Goal: Transaction & Acquisition: Obtain resource

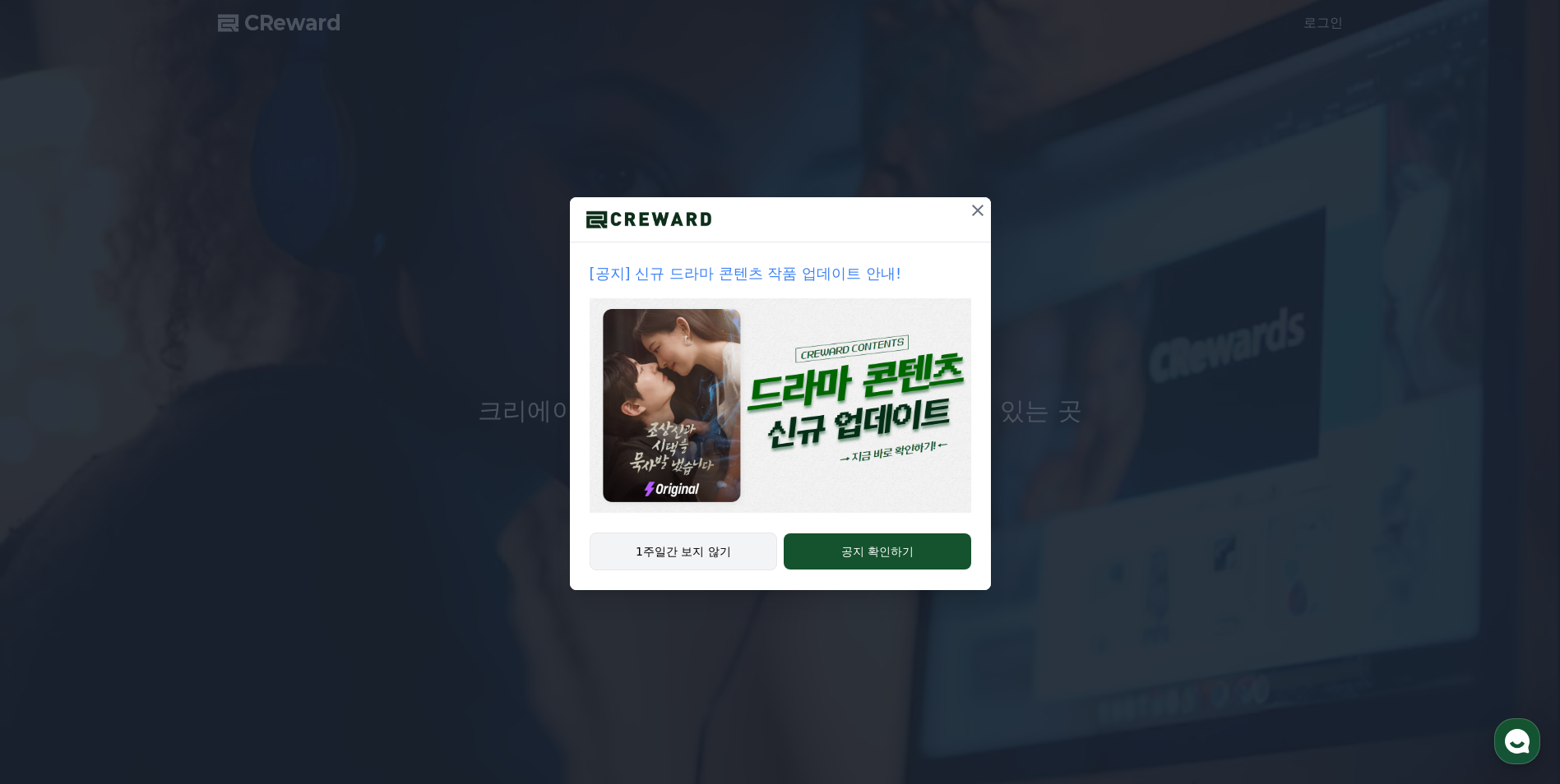
click at [724, 553] on button "1주일간 보지 않기" at bounding box center [684, 551] width 188 height 37
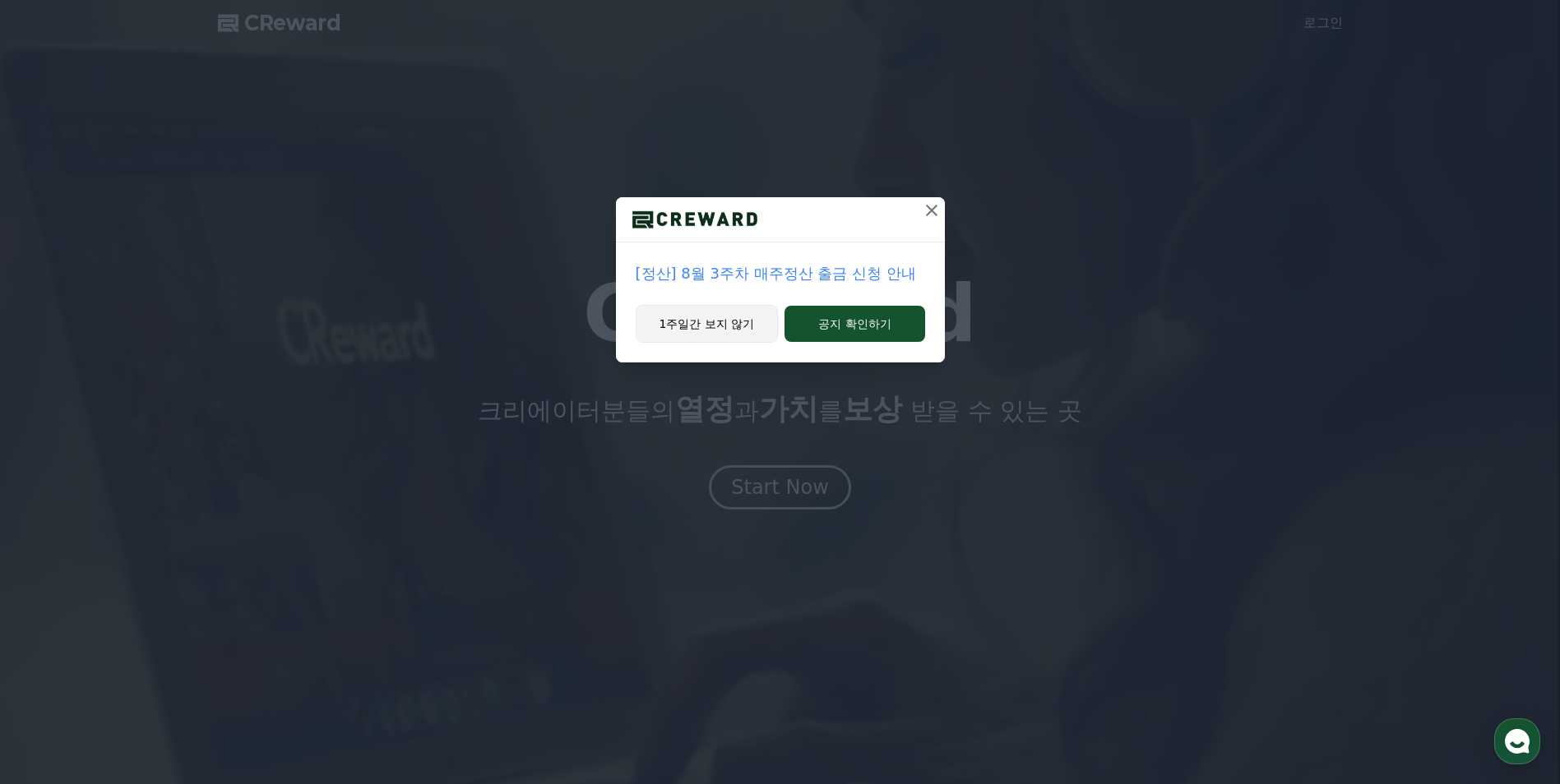
click at [740, 333] on button "1주일간 보지 않기" at bounding box center [706, 323] width 143 height 37
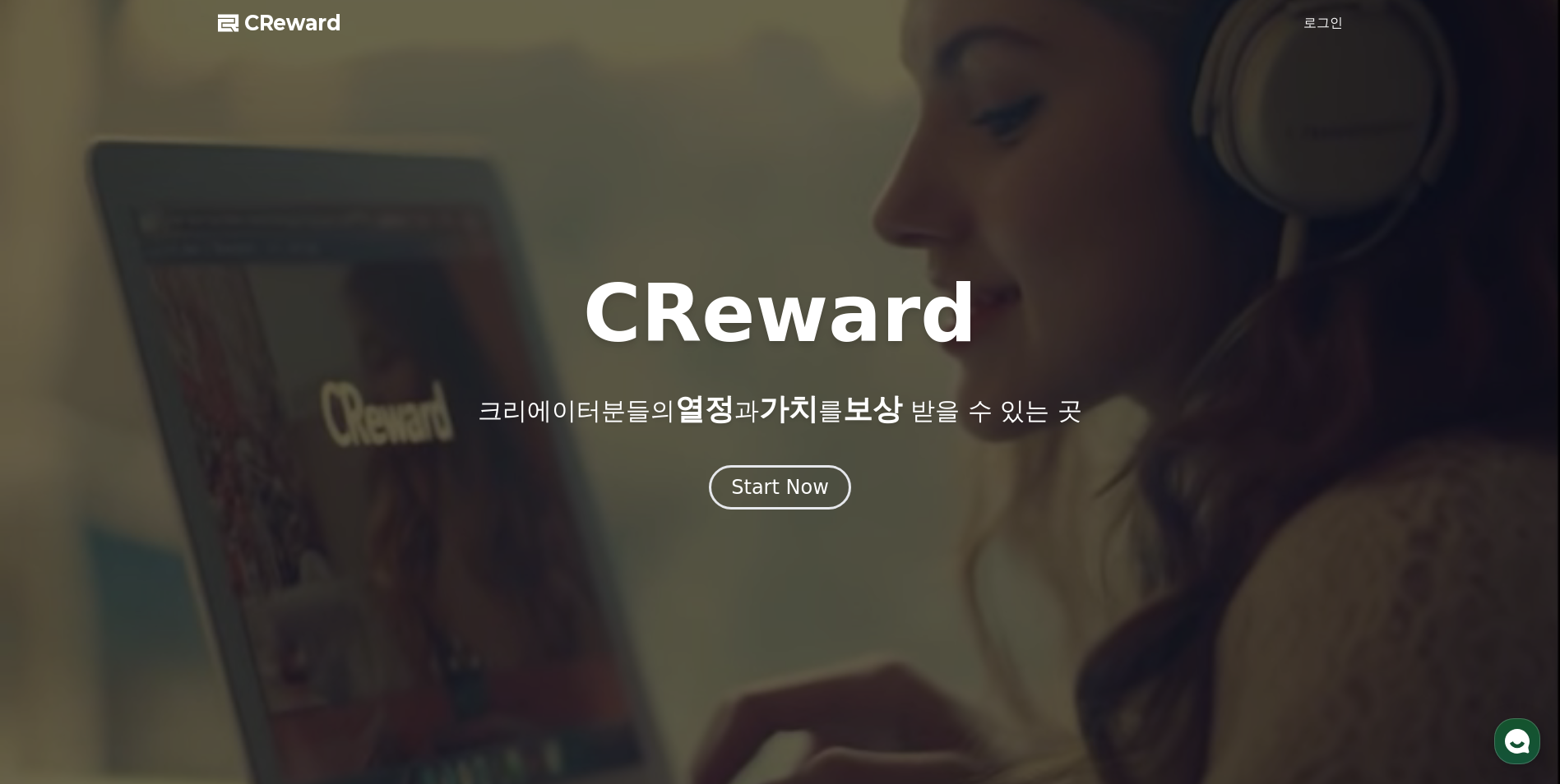
click at [1332, 12] on div at bounding box center [780, 392] width 1560 height 784
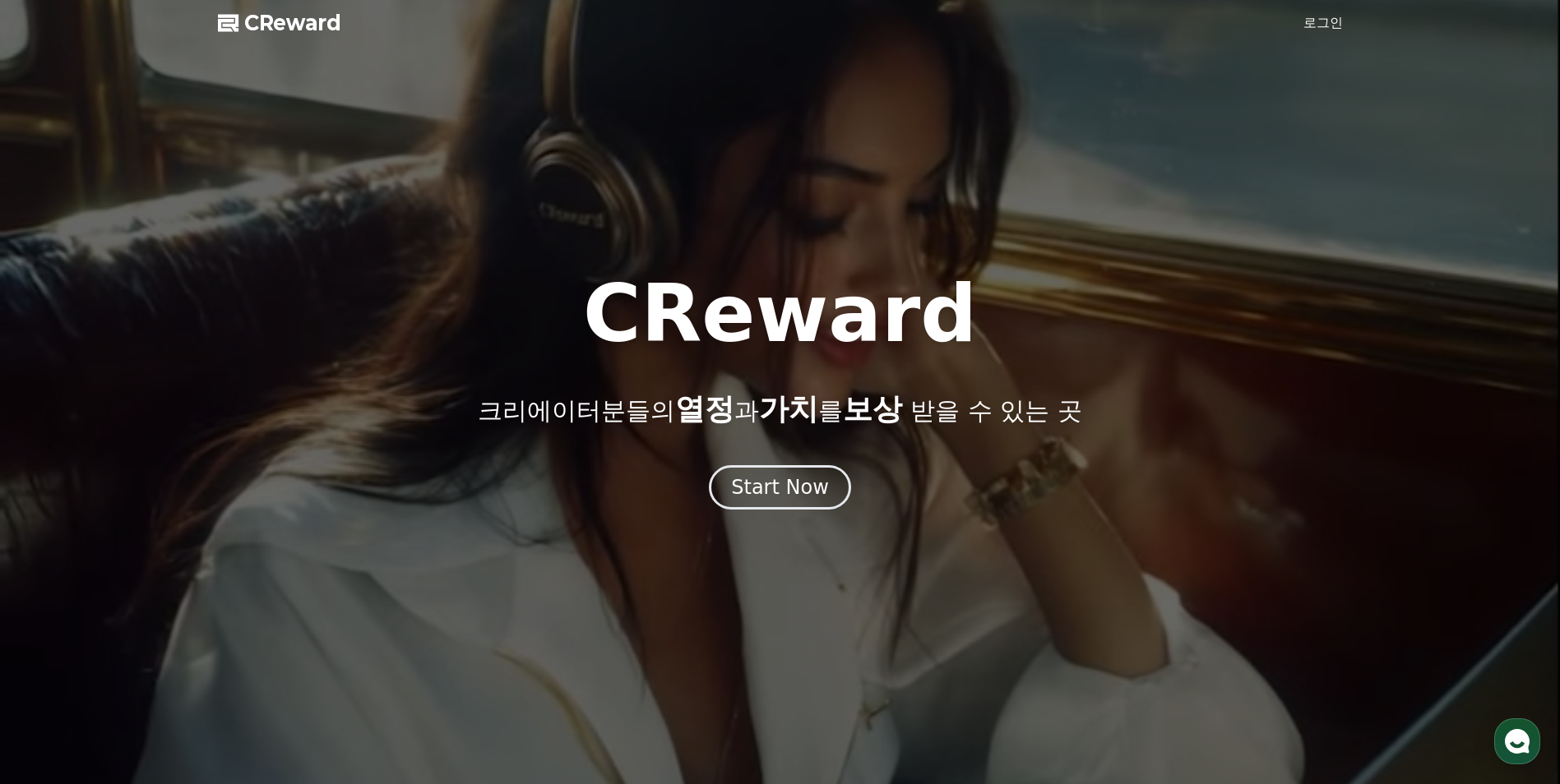
click at [1316, 23] on link "로그인" at bounding box center [1323, 23] width 39 height 20
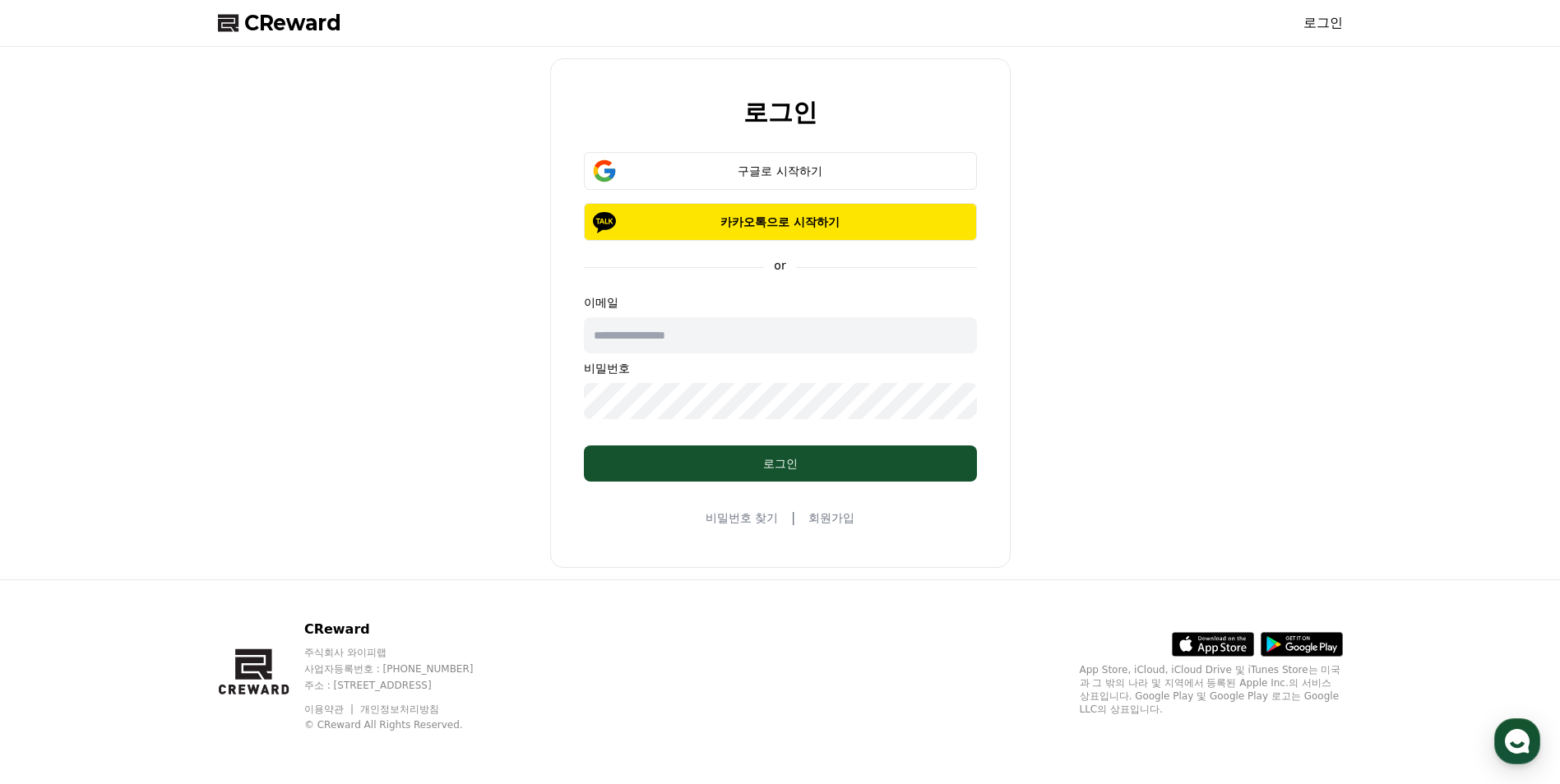
click at [833, 531] on div "로그인 구글로 시작하기 카카오톡으로 시작하기 or 이메일 비밀번호 로그인 비밀번호 찾기 | 회원가입" at bounding box center [780, 313] width 461 height 510
click at [833, 519] on link "회원가입" at bounding box center [831, 518] width 46 height 17
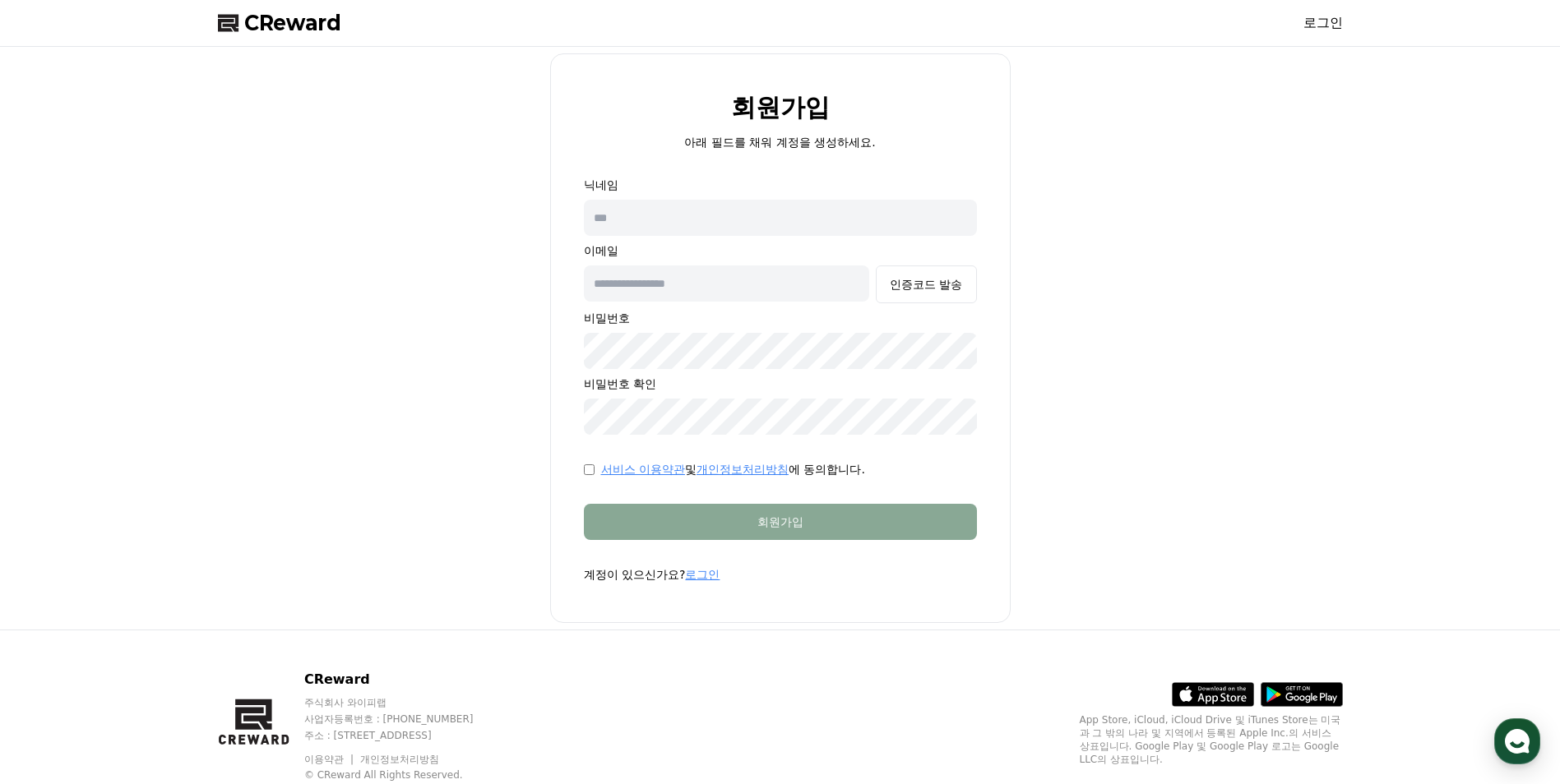
click at [725, 227] on input "text" at bounding box center [780, 218] width 393 height 36
type input "*"
type input "*****"
click at [750, 280] on input "text" at bounding box center [727, 283] width 286 height 36
type input "**********"
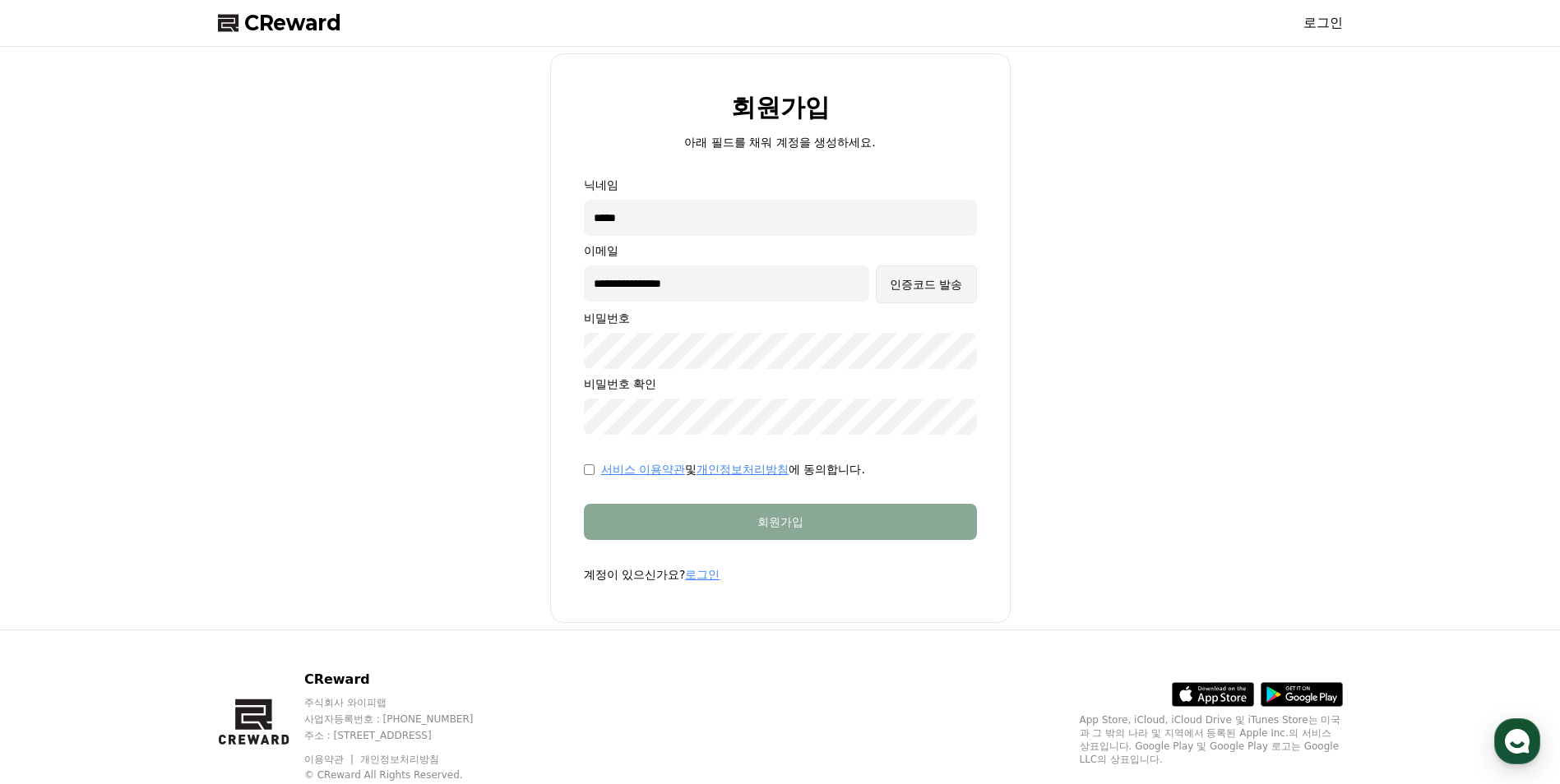
click at [910, 289] on div "인증코드 발송" at bounding box center [926, 284] width 72 height 17
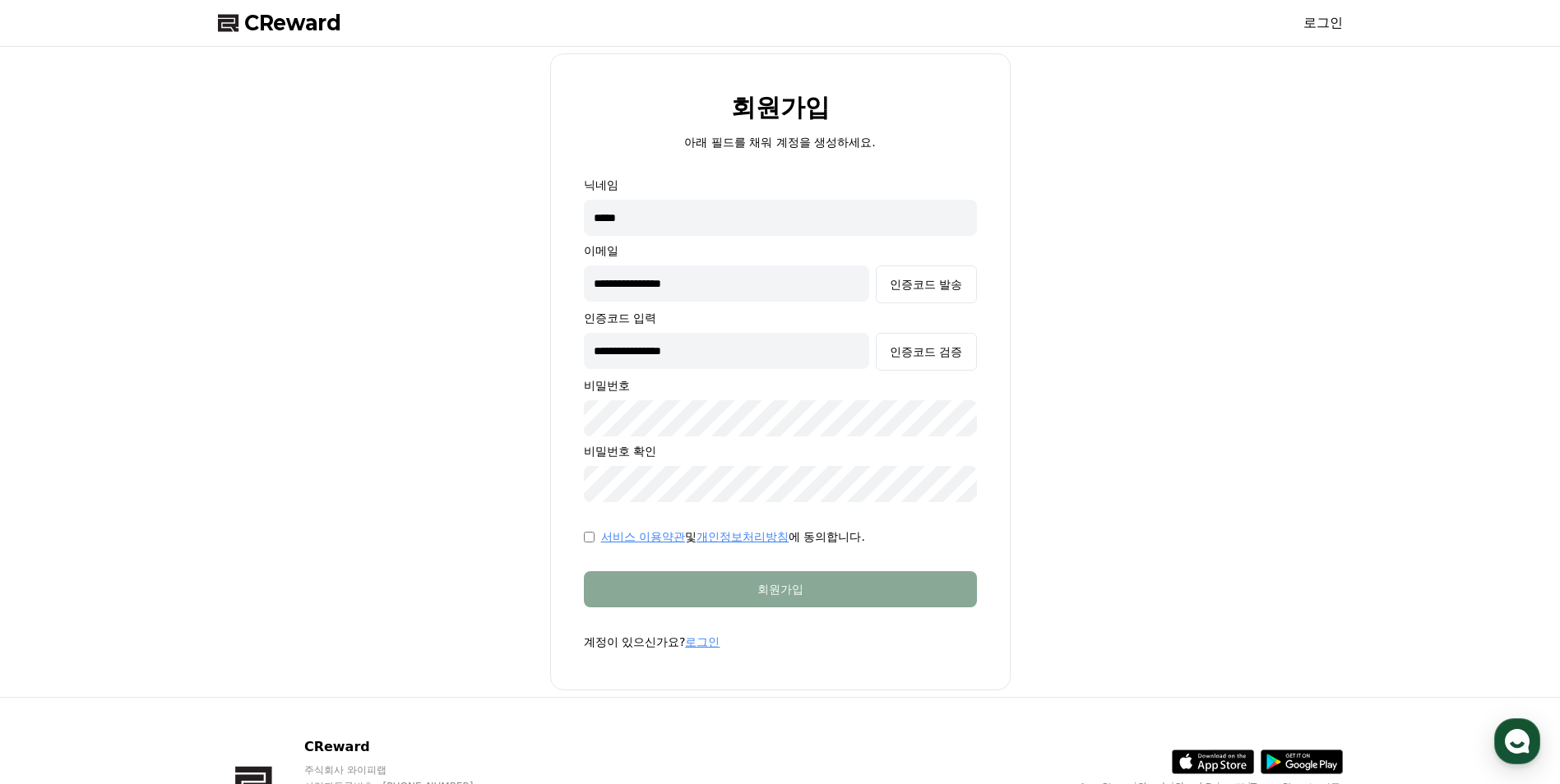
drag, startPoint x: 758, startPoint y: 359, endPoint x: 68, endPoint y: 367, distance: 690.0
click at [87, 367] on div "**********" at bounding box center [780, 372] width 1560 height 650
paste input "text"
type input "******"
click at [897, 358] on div "인증코드 검증" at bounding box center [926, 351] width 72 height 17
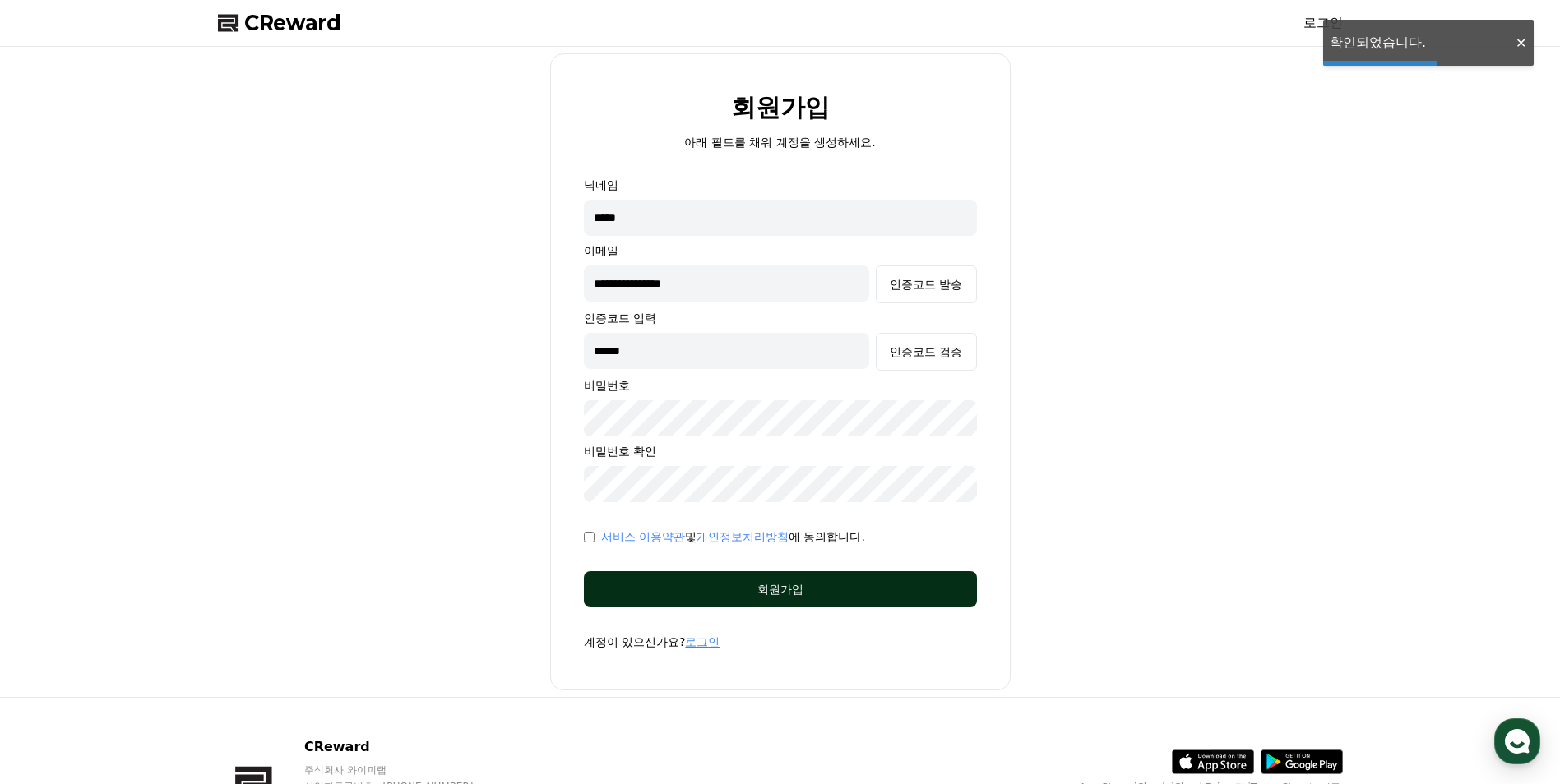
click at [873, 572] on button "회원가입" at bounding box center [780, 589] width 393 height 36
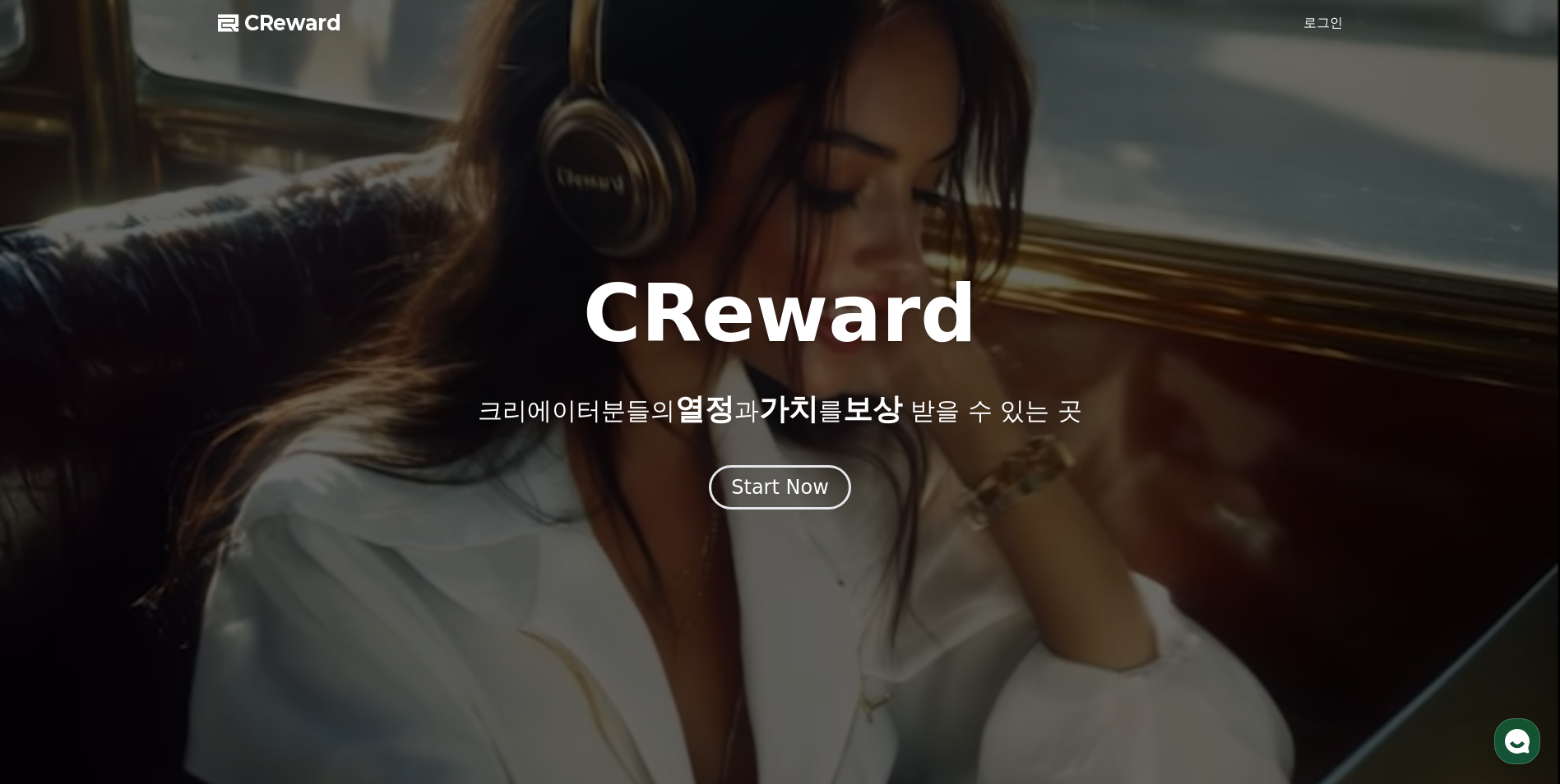
click at [1314, 24] on link "로그인" at bounding box center [1323, 23] width 39 height 20
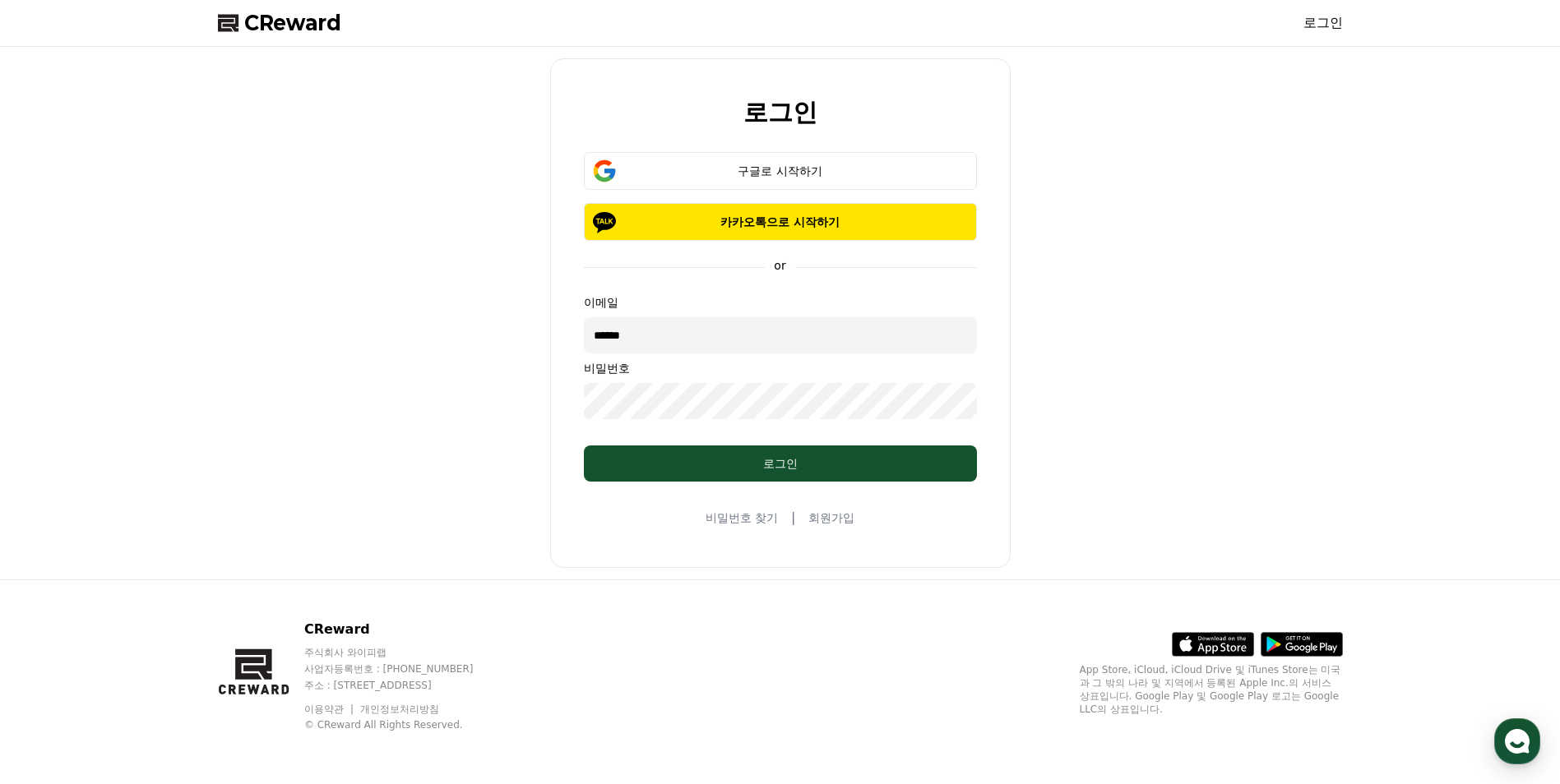
click at [735, 345] on input "******" at bounding box center [780, 335] width 393 height 36
drag, startPoint x: 683, startPoint y: 334, endPoint x: 244, endPoint y: 328, distance: 439.0
click at [268, 328] on div "로그인 구글로 시작하기 카카오톡으로 시작하기 or 이메일 ****** 비밀번호 로그인 비밀번호 찾기 | 회원가입" at bounding box center [780, 313] width 1139 height 520
type input "**********"
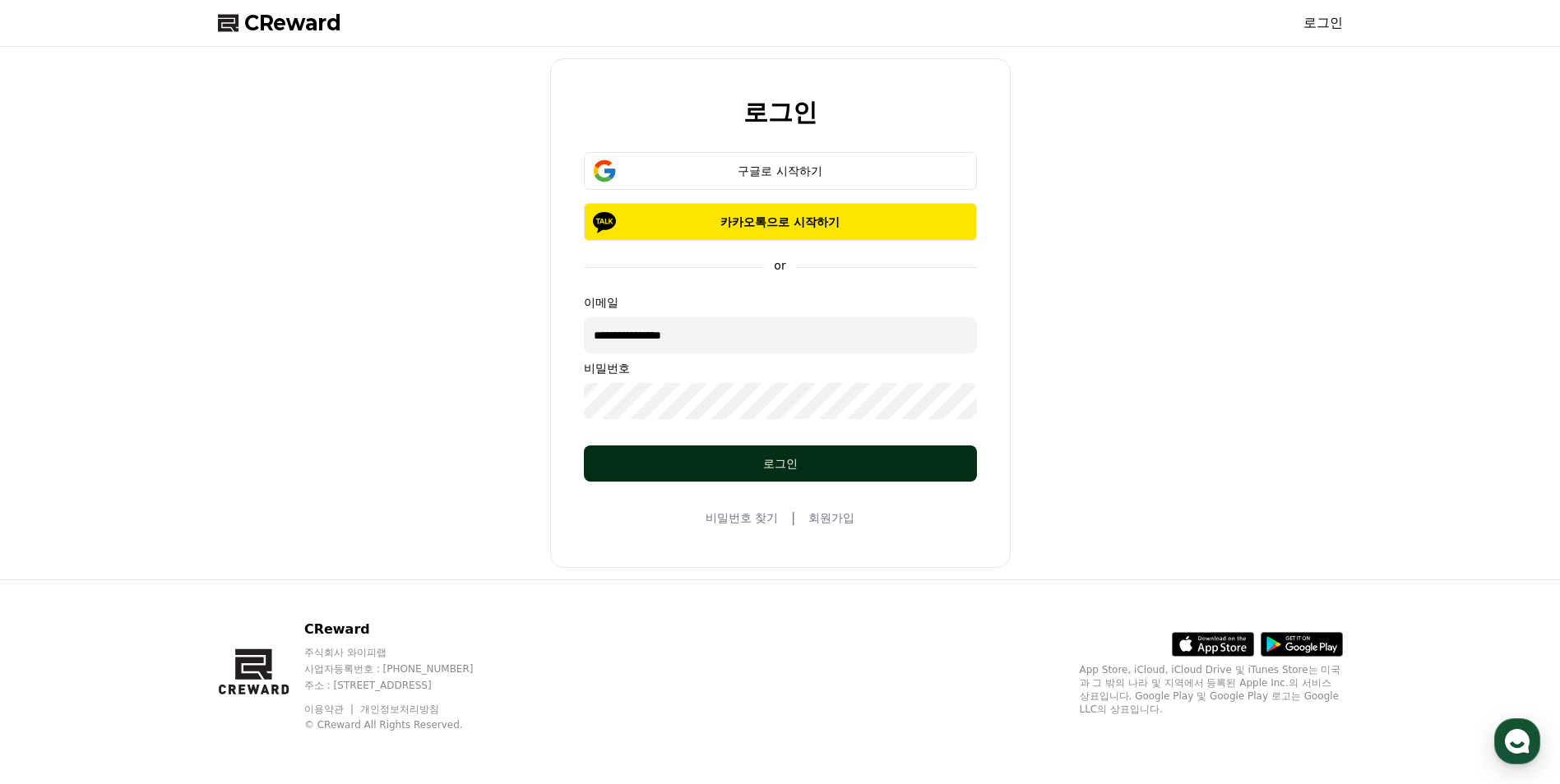
click at [793, 451] on button "로그인" at bounding box center [780, 463] width 393 height 36
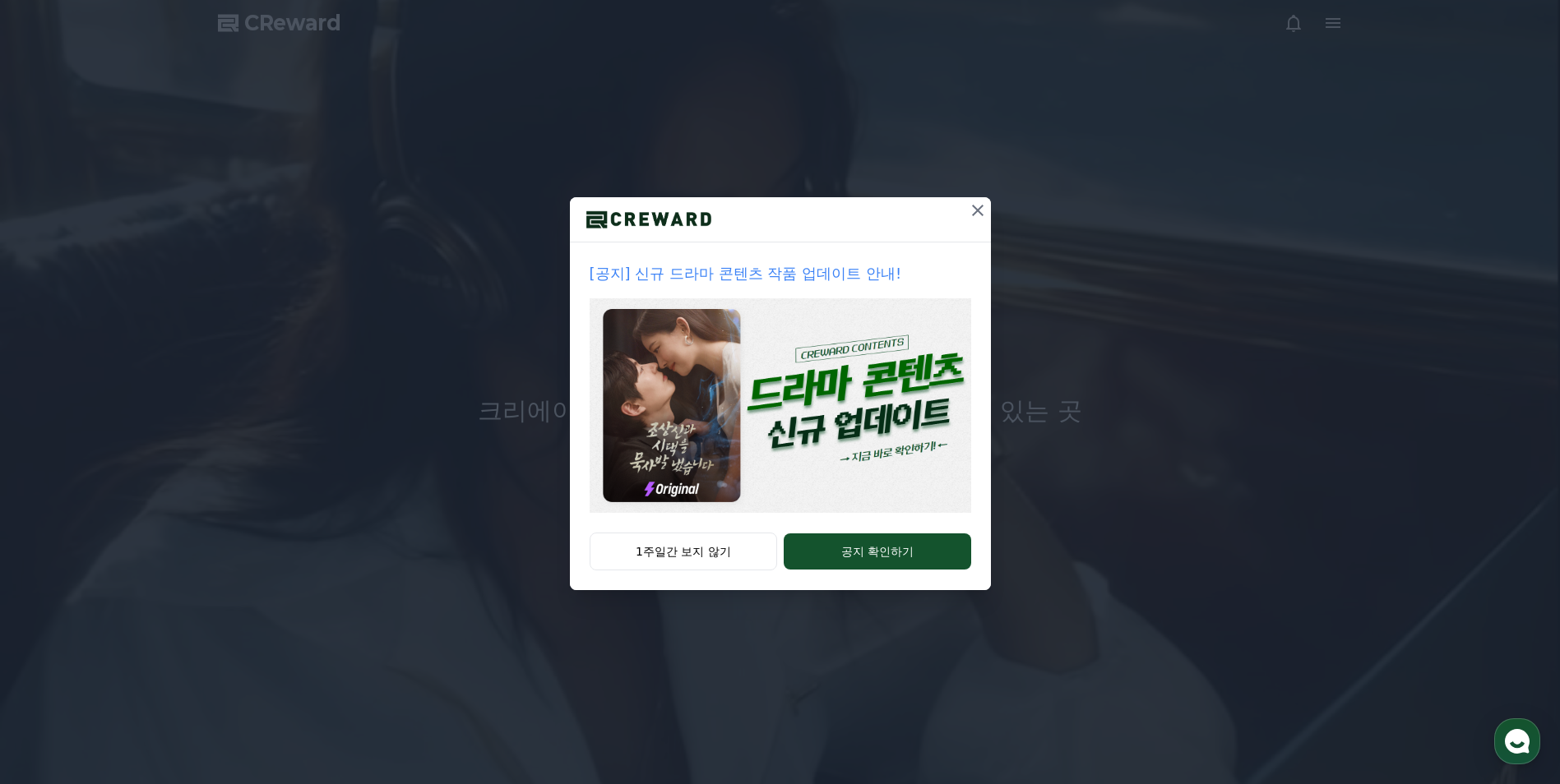
click at [987, 211] on icon at bounding box center [978, 210] width 20 height 20
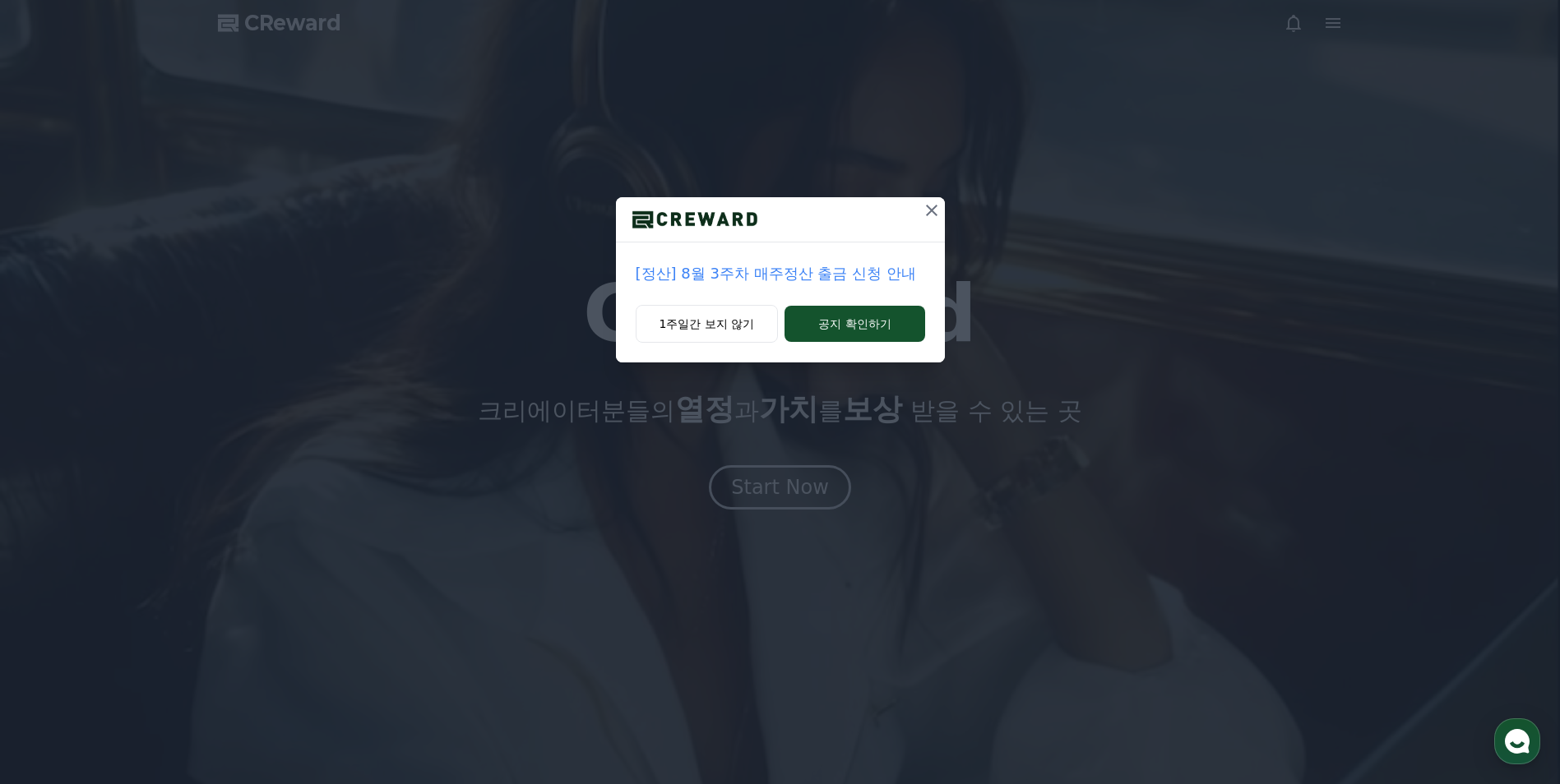
click at [935, 198] on button at bounding box center [931, 210] width 27 height 27
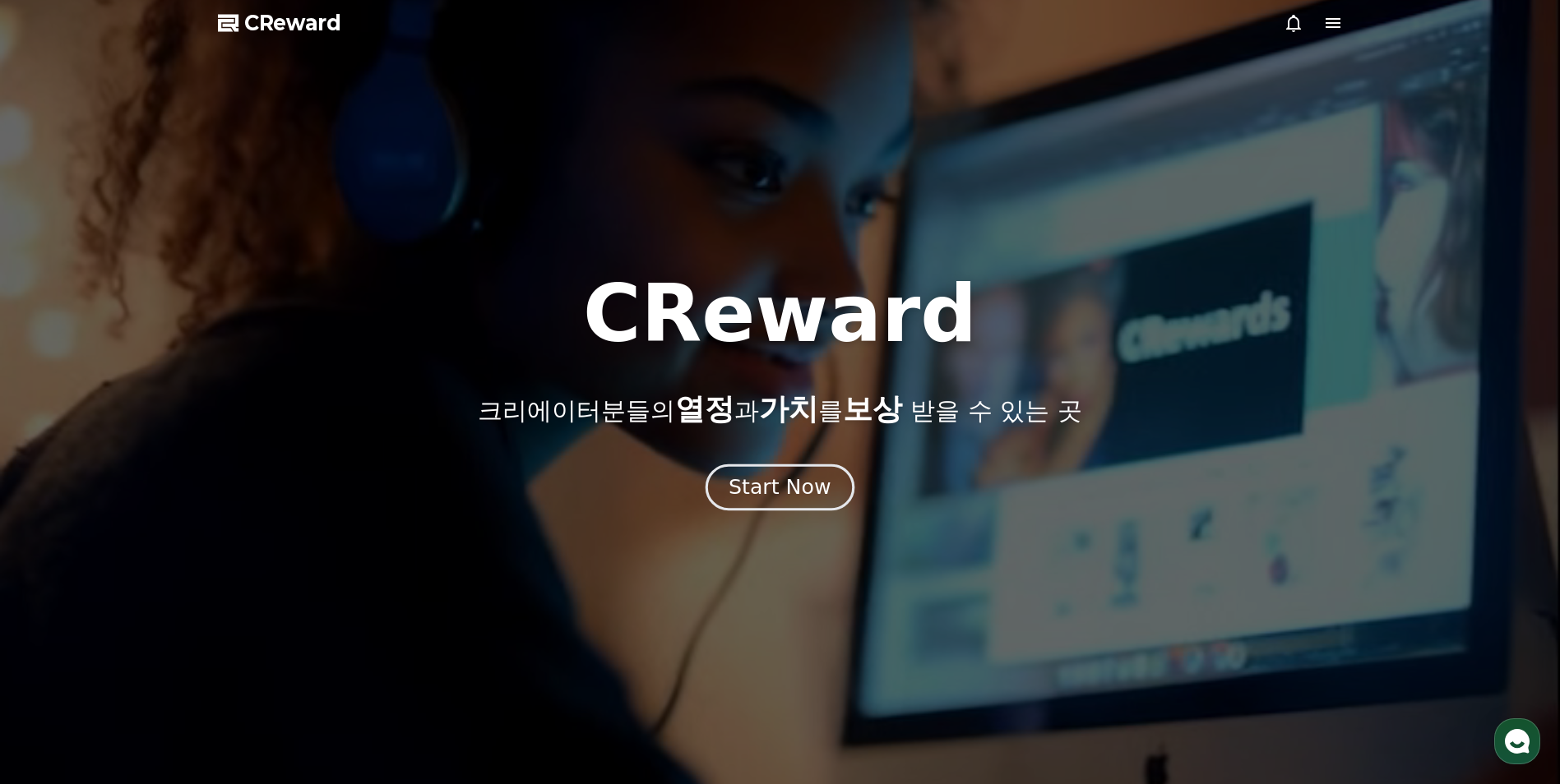
click at [792, 476] on div "Start Now" at bounding box center [780, 487] width 102 height 28
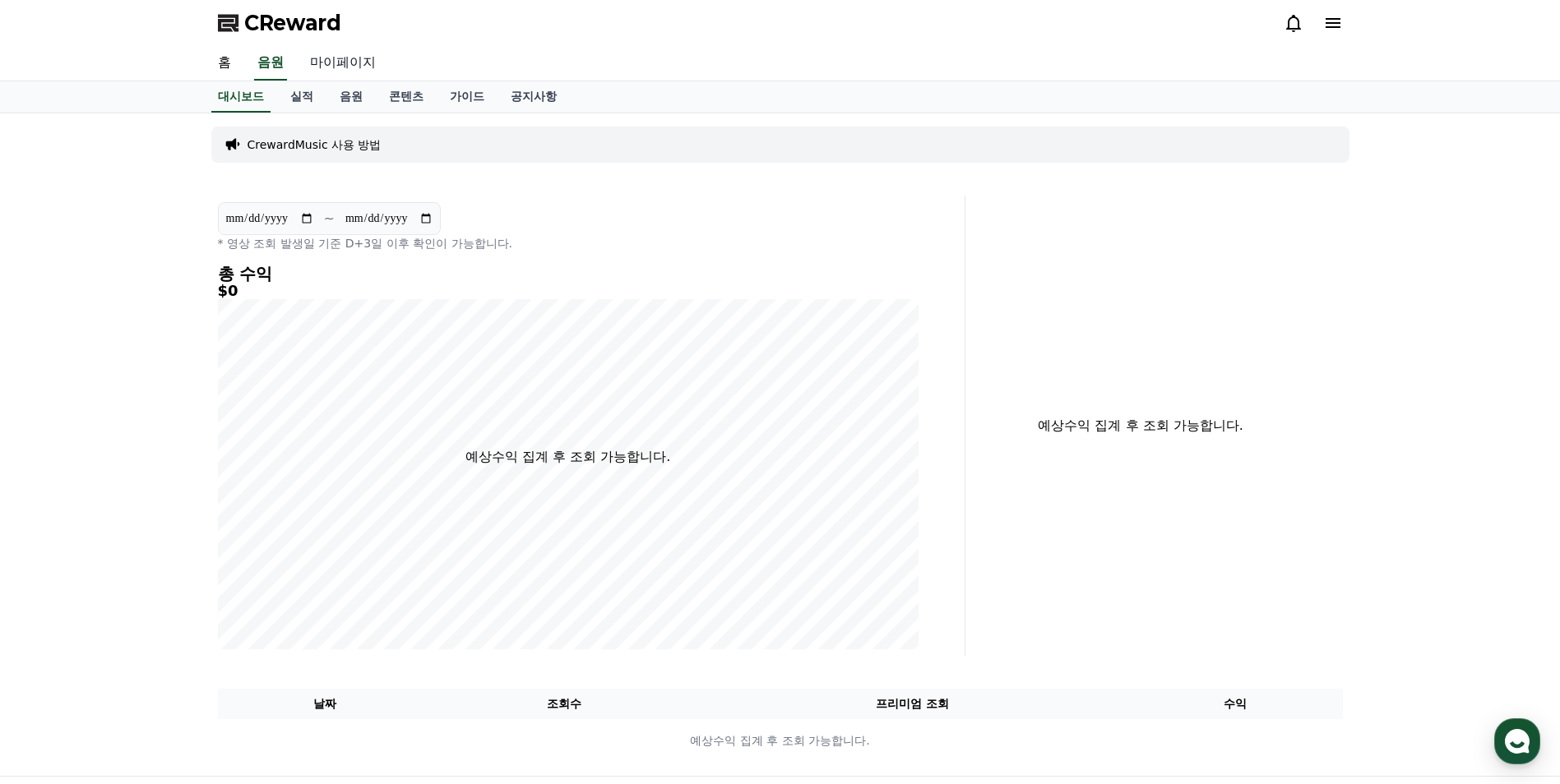
click at [345, 51] on link "마이페이지" at bounding box center [342, 63] width 92 height 35
select select "**********"
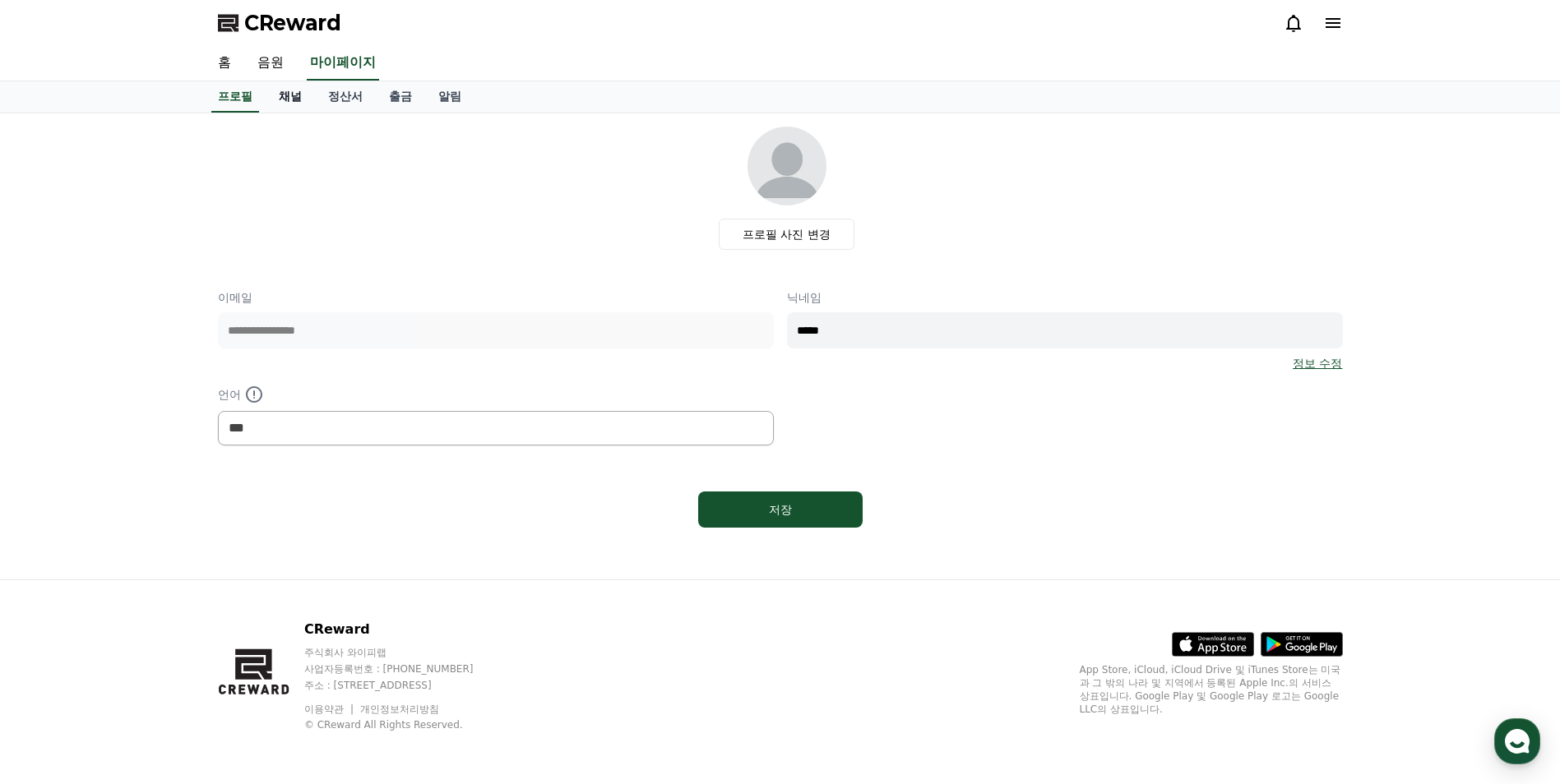
click at [281, 94] on link "채널" at bounding box center [290, 98] width 49 height 32
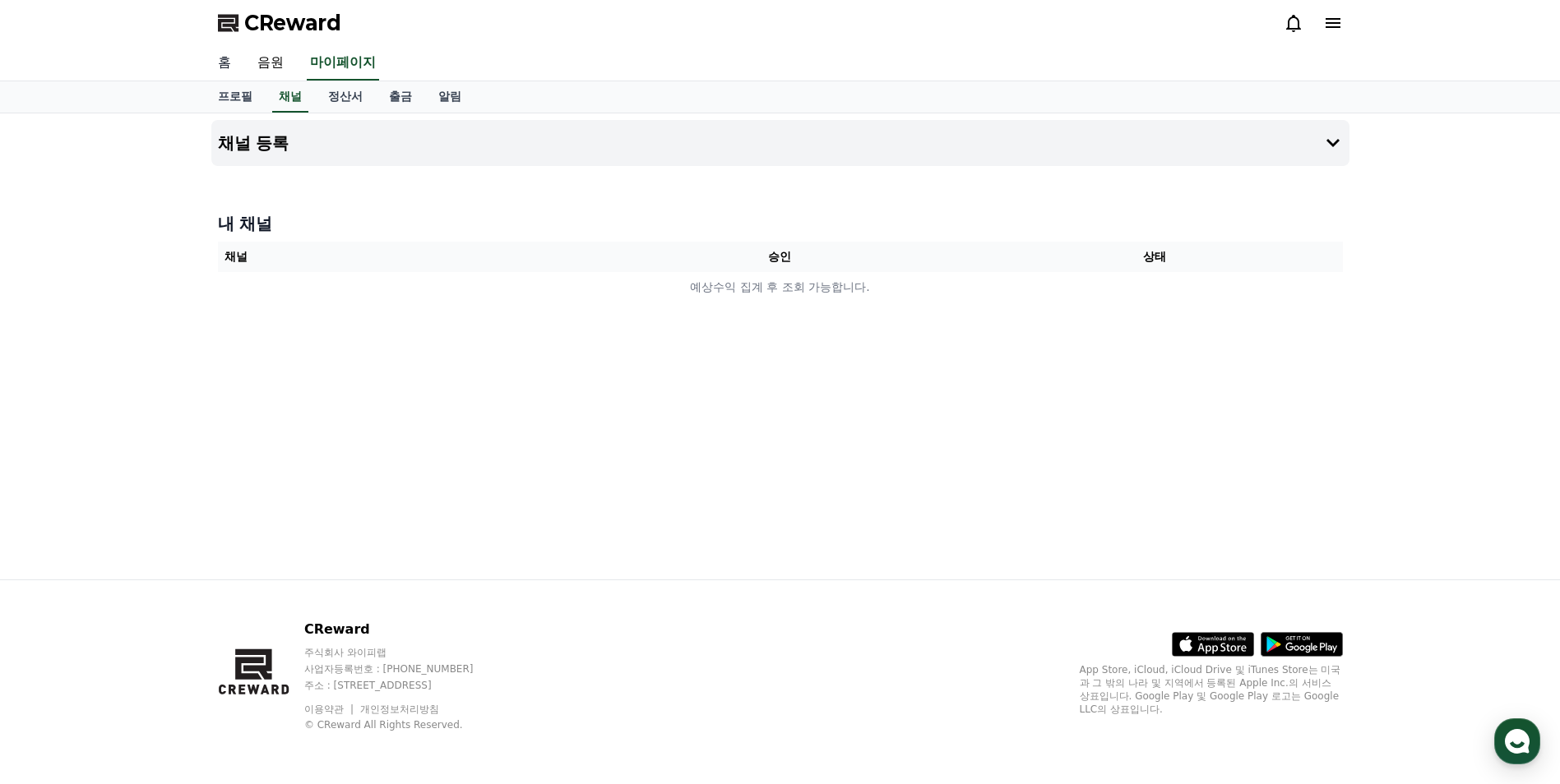
click at [221, 62] on link "홈" at bounding box center [225, 63] width 39 height 35
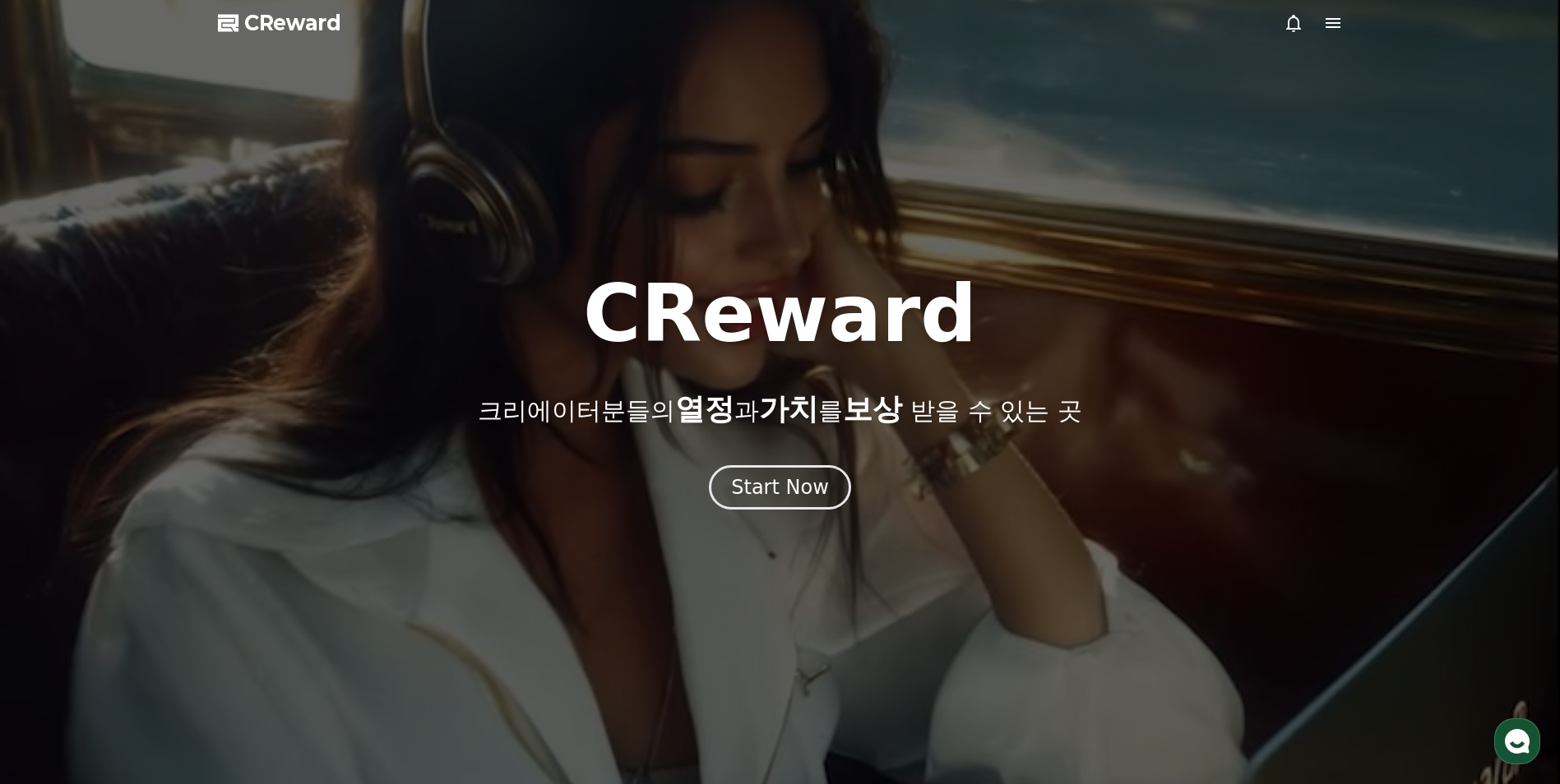
click at [793, 452] on div "CReward 크리에이터분들의 열정 과 가치 를 보상 받을 수 있는 곳 Start Now" at bounding box center [780, 392] width 1560 height 235
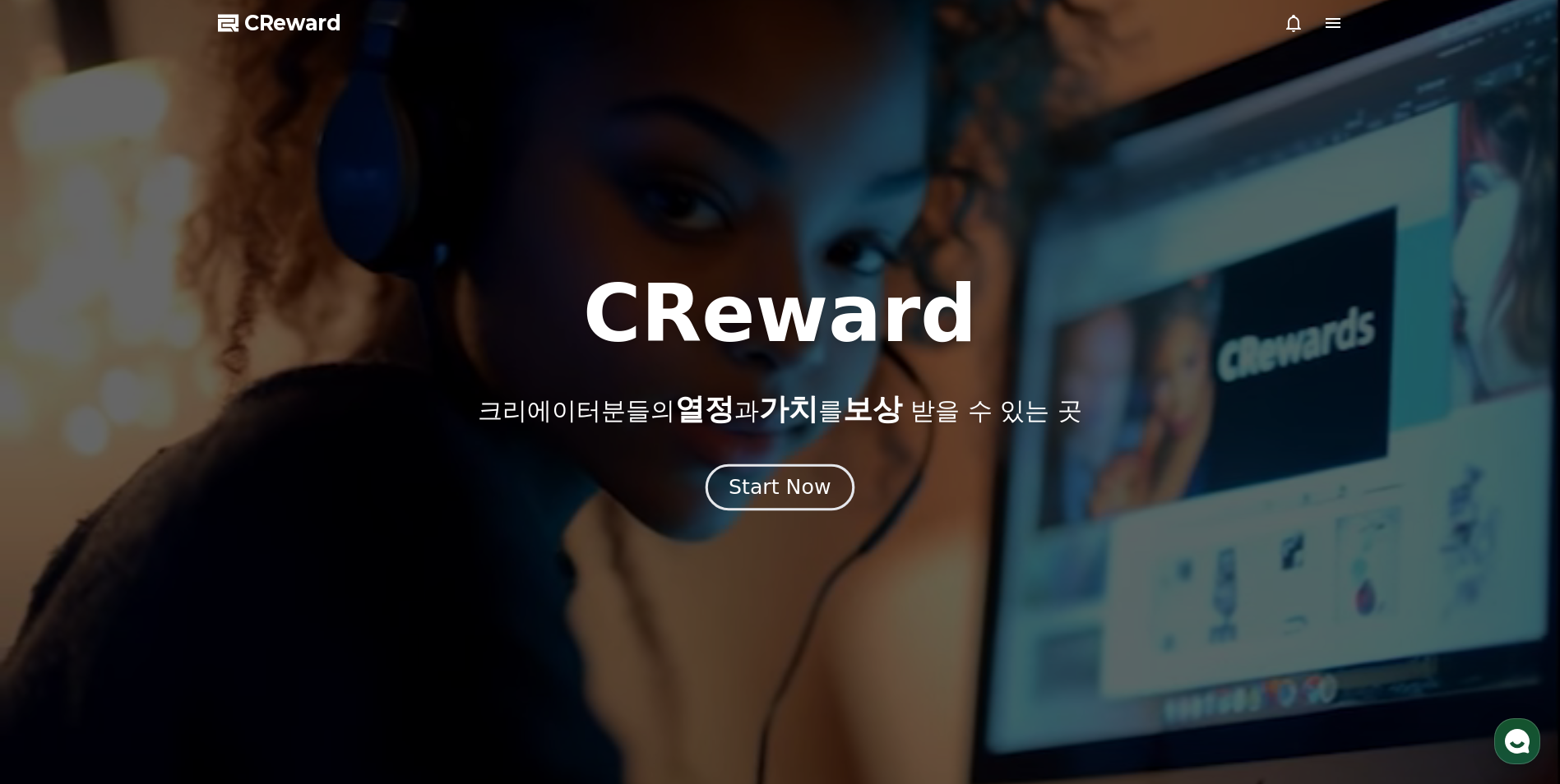
click at [768, 470] on button "Start Now" at bounding box center [780, 488] width 149 height 47
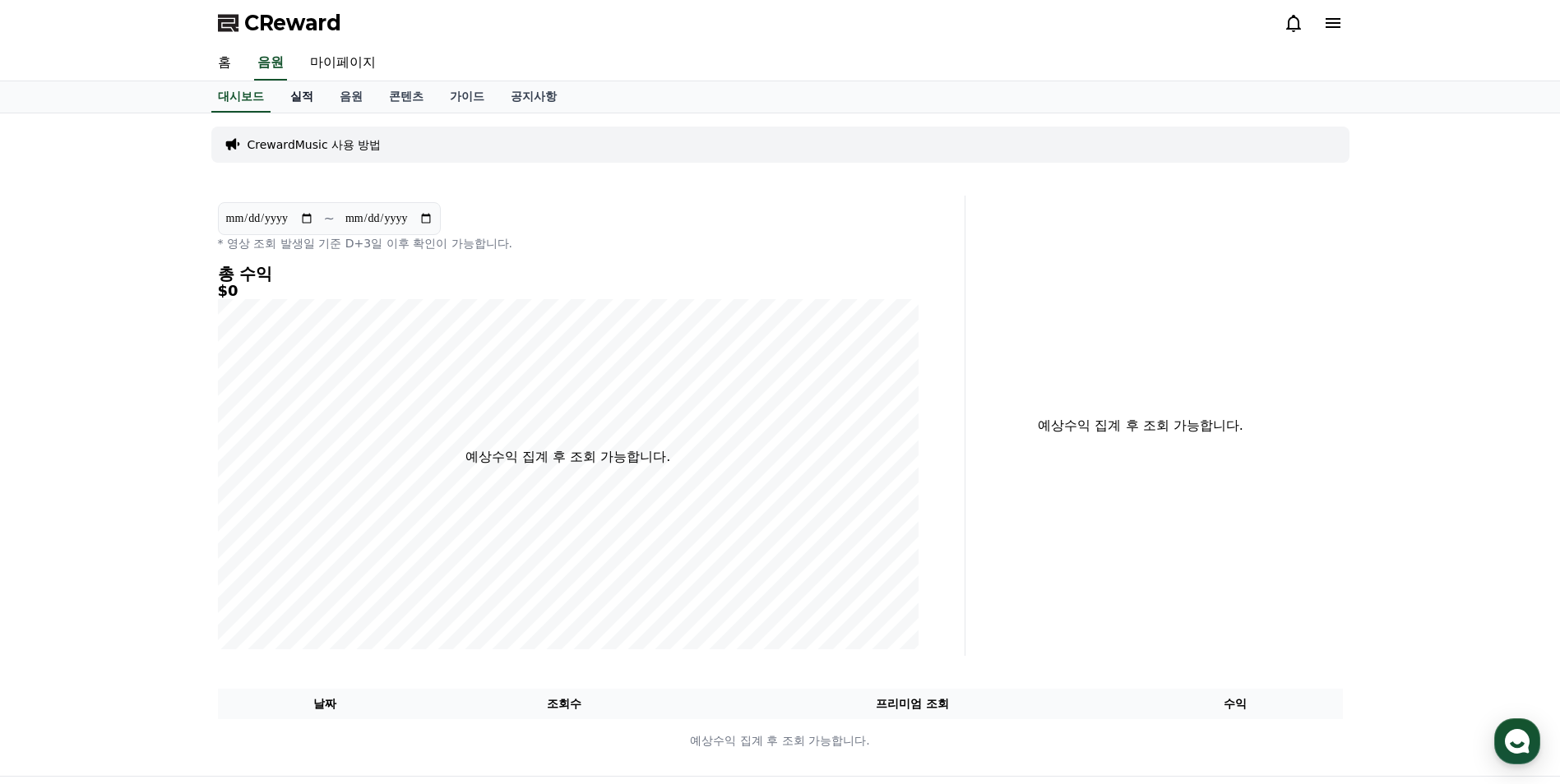
click at [299, 100] on link "실적" at bounding box center [302, 98] width 49 height 32
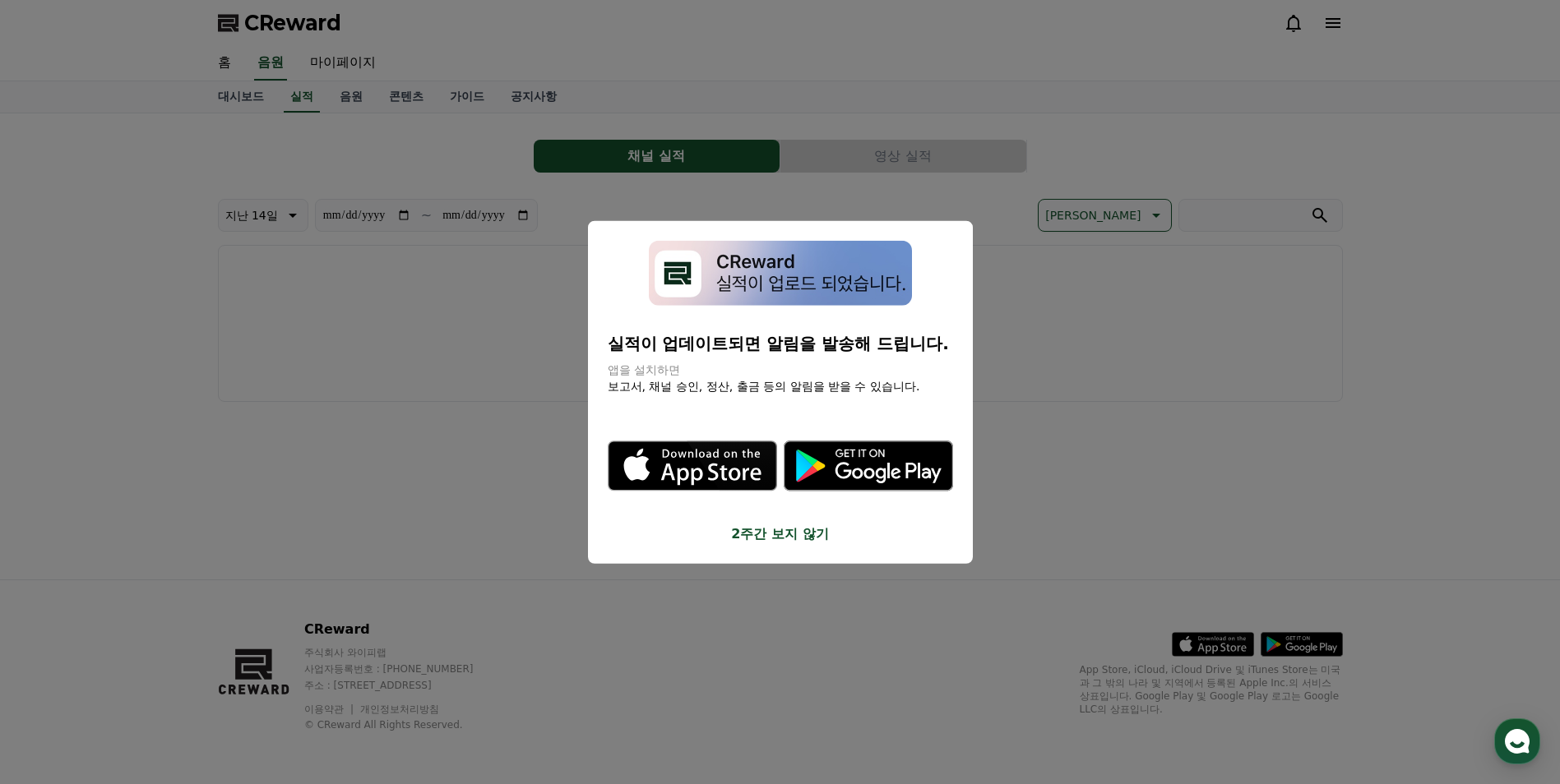
click at [779, 532] on button "2주간 보지 않기" at bounding box center [780, 534] width 345 height 20
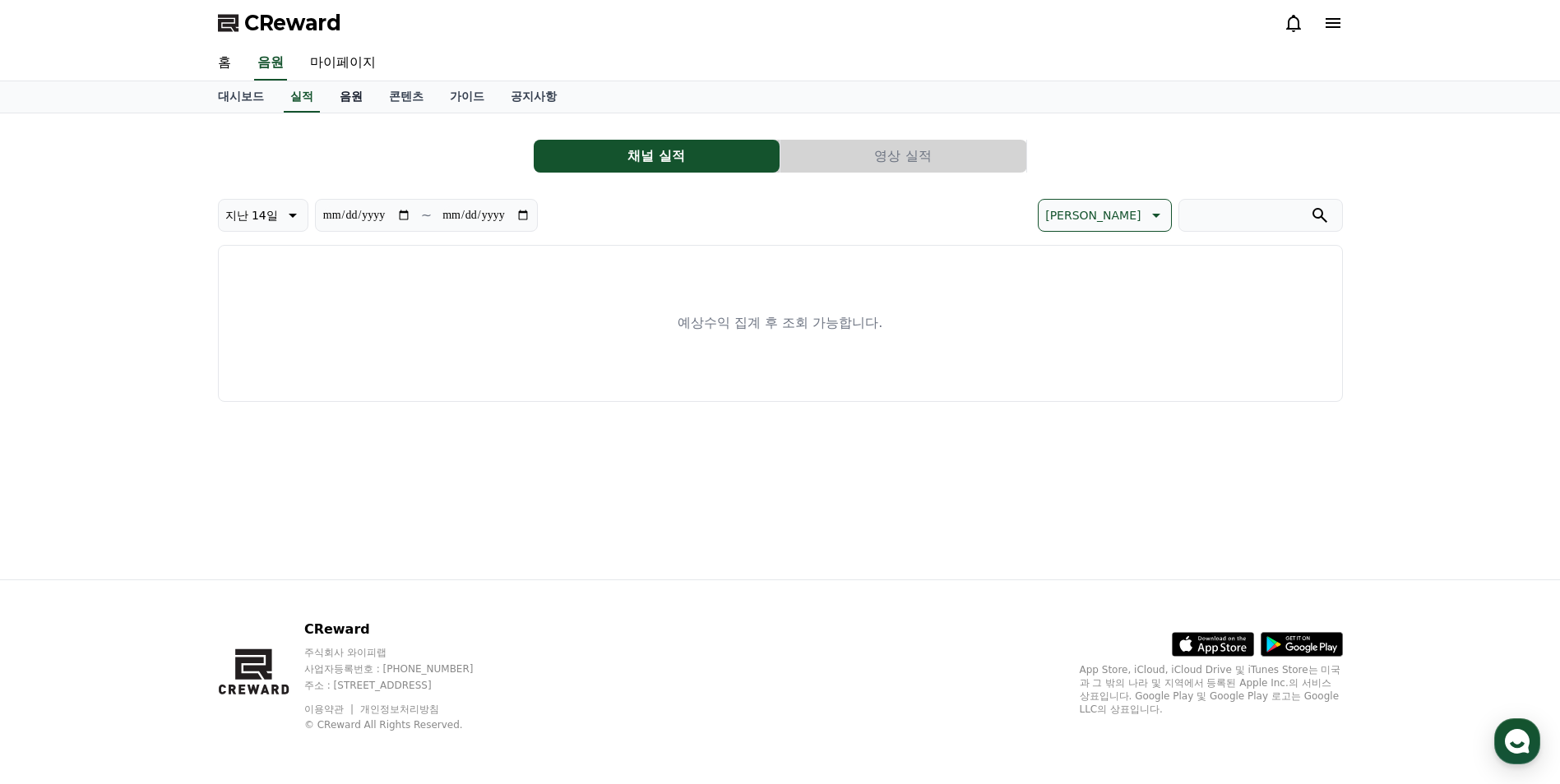
click at [359, 97] on link "음원" at bounding box center [351, 98] width 49 height 32
click at [403, 97] on link "콘텐츠" at bounding box center [407, 98] width 61 height 32
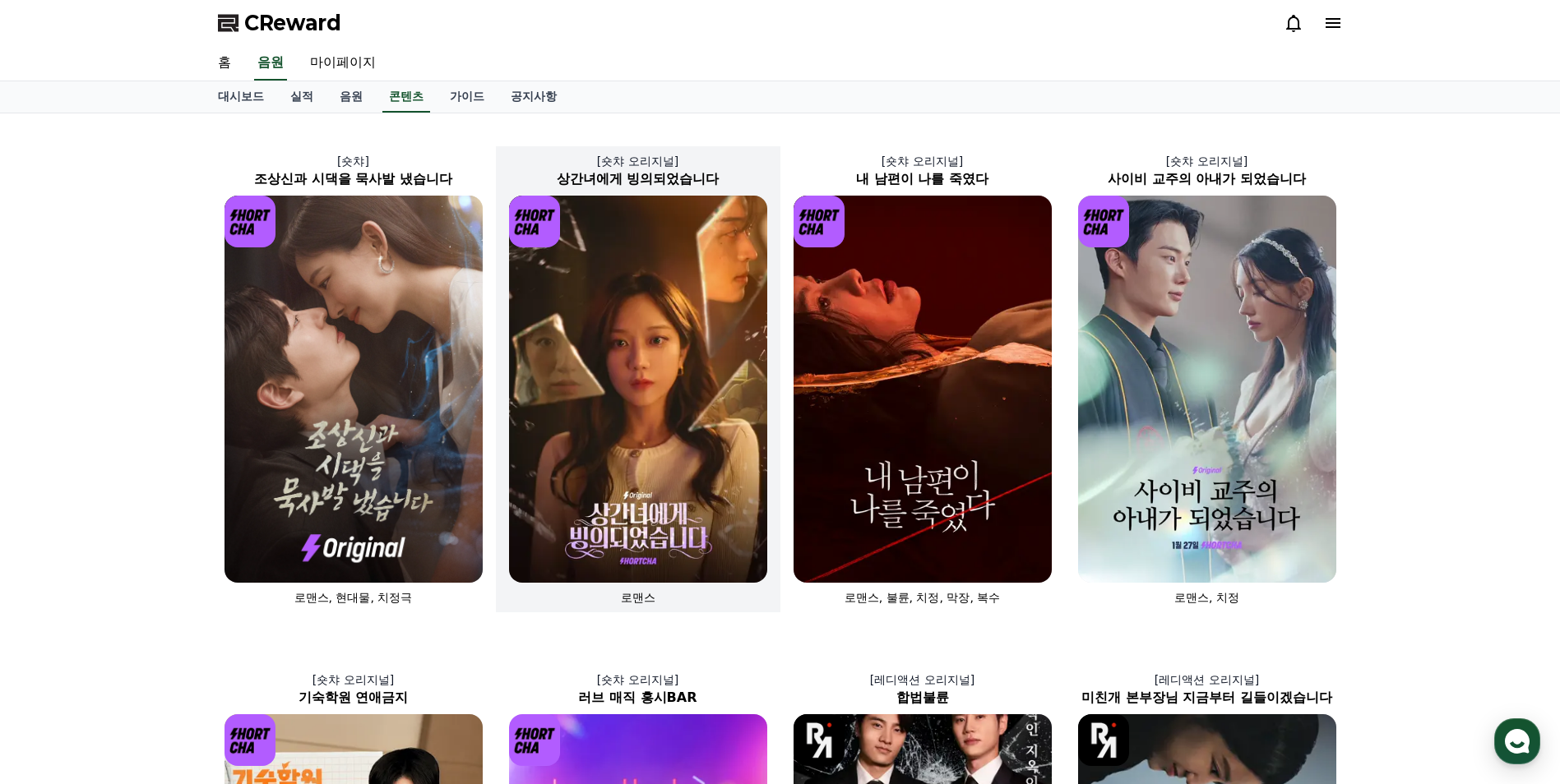
click at [748, 433] on img at bounding box center [638, 389] width 259 height 388
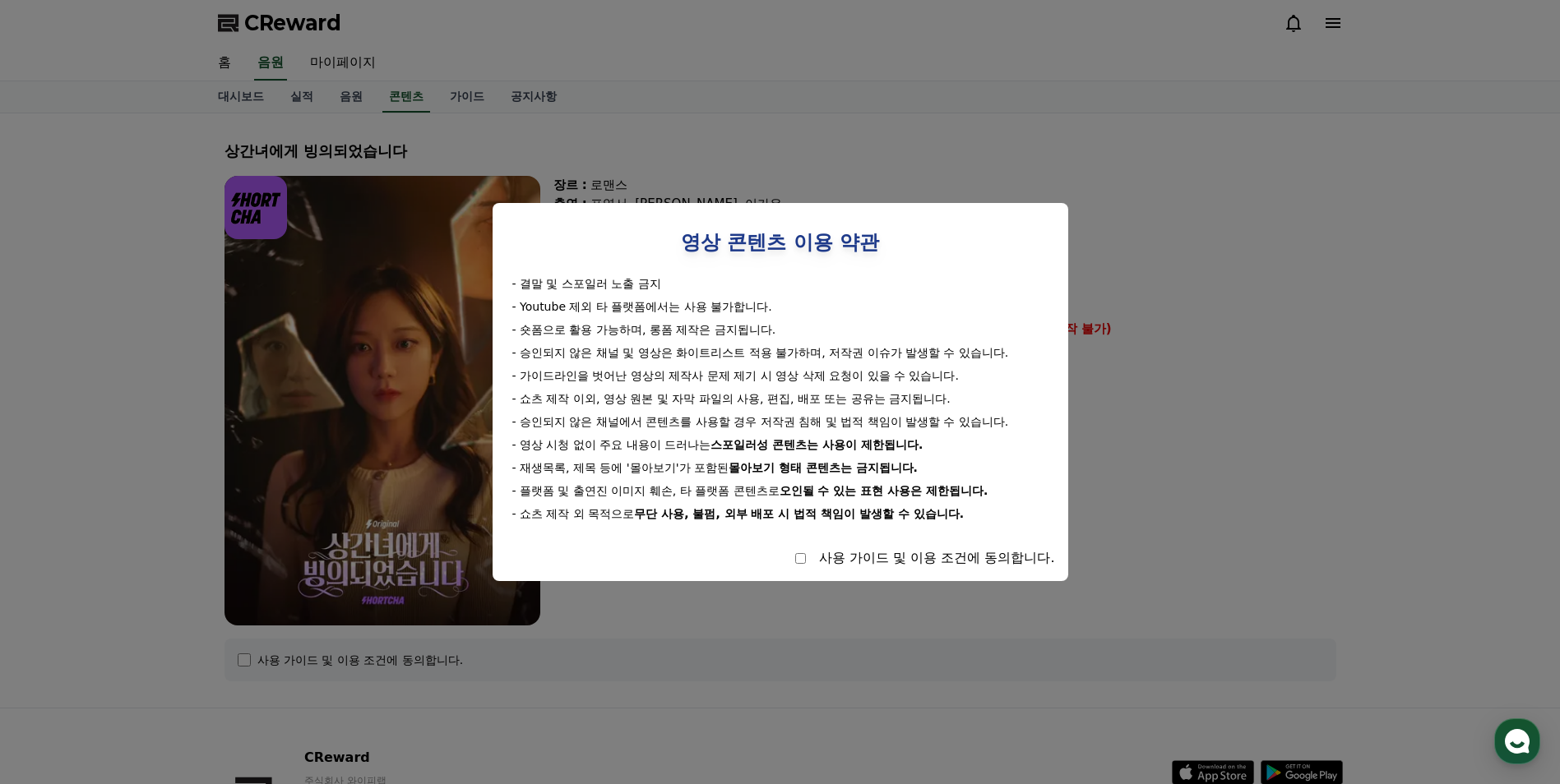
click at [789, 558] on div "사용 가이드 및 이용 조건에 동의합니다." at bounding box center [780, 558] width 550 height 20
click at [792, 558] on div "사용 가이드 및 이용 조건에 동의합니다." at bounding box center [780, 558] width 550 height 20
select select
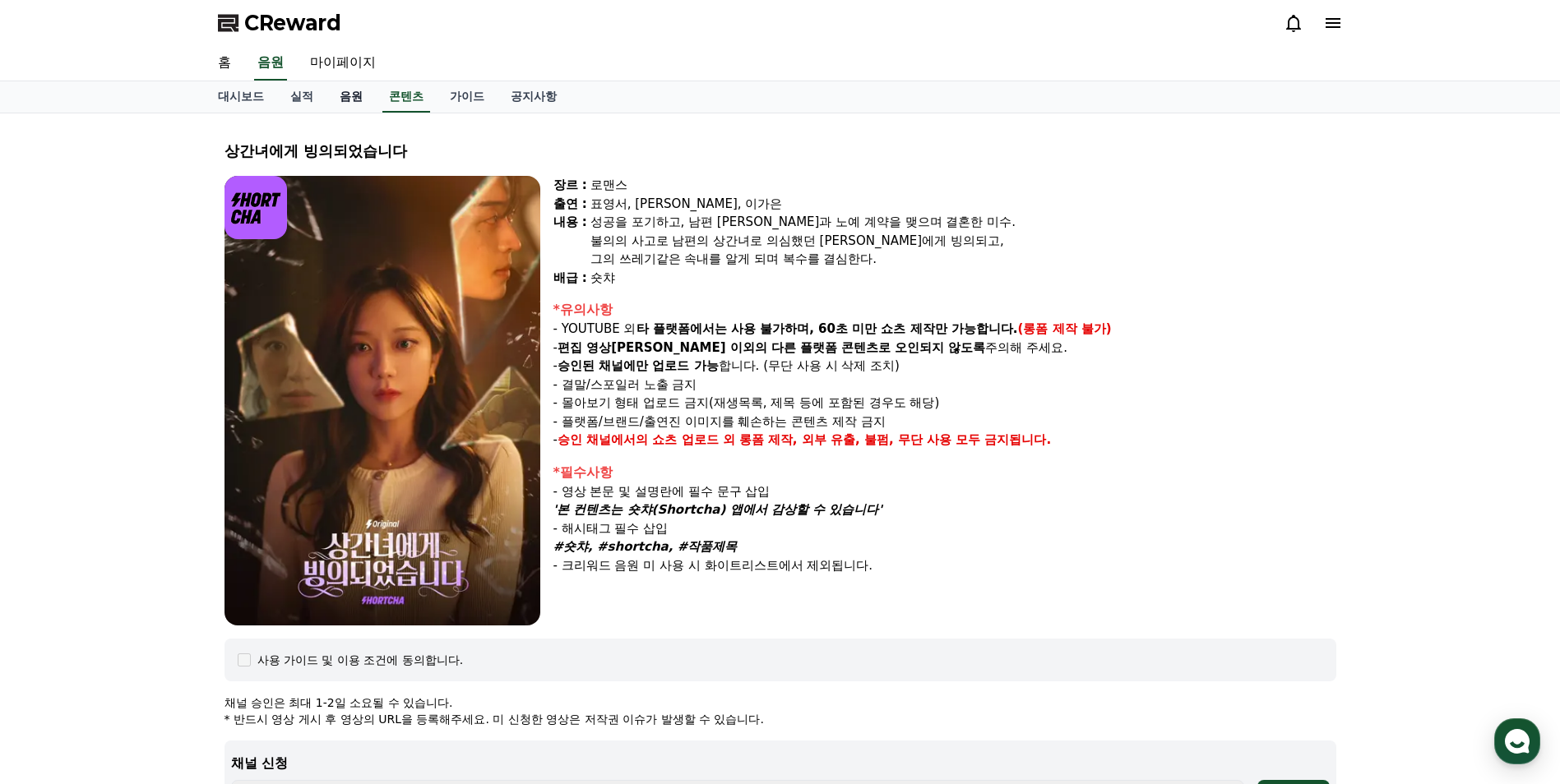
click at [345, 102] on link "음원" at bounding box center [351, 98] width 49 height 32
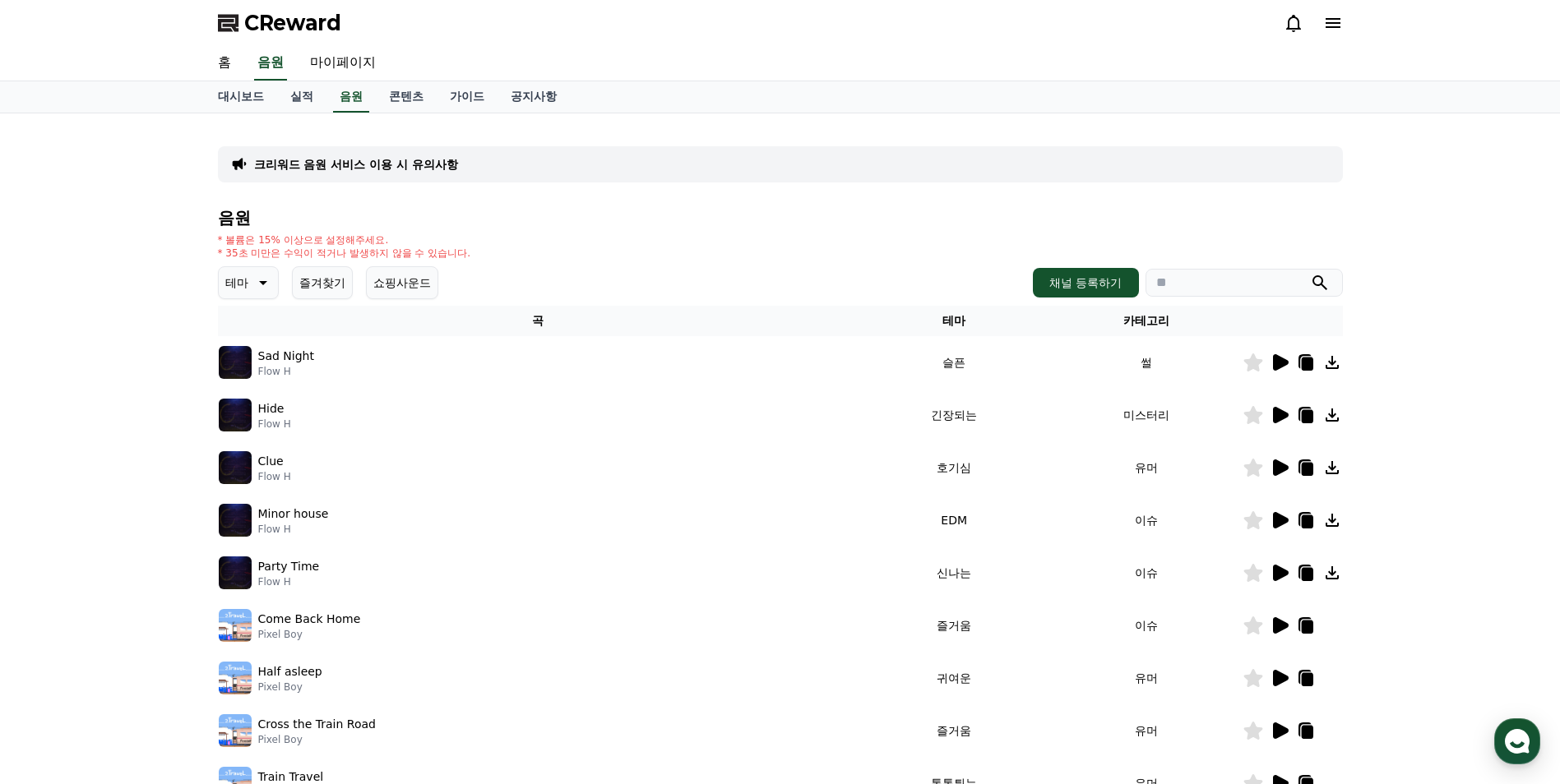
click at [406, 346] on div "Sad Night Flow H" at bounding box center [539, 362] width 639 height 33
click at [390, 168] on p "크리워드 음원 서비스 이용 시 유의사항" at bounding box center [356, 164] width 204 height 17
